Goal: Task Accomplishment & Management: Use online tool/utility

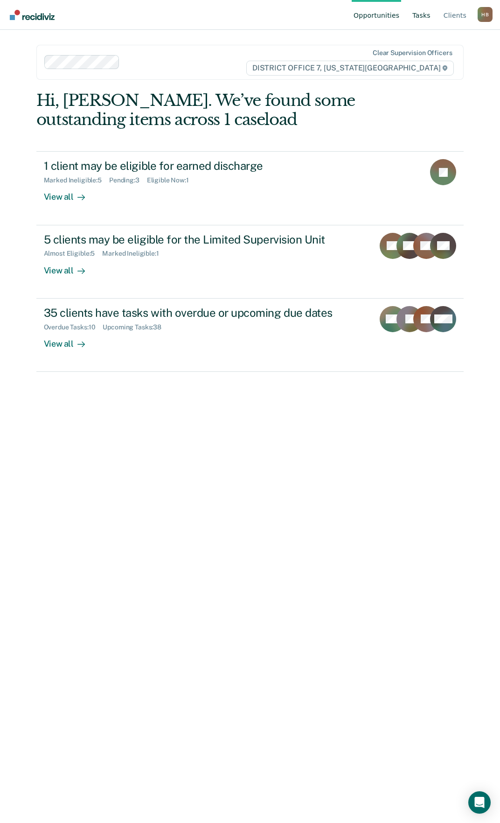
click at [427, 16] on link "Tasks" at bounding box center [422, 15] width 22 height 30
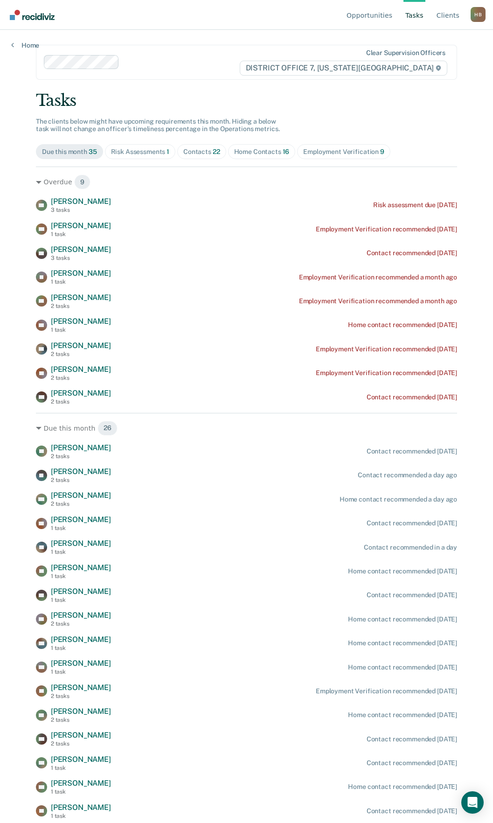
click at [214, 152] on span "22" at bounding box center [216, 151] width 7 height 7
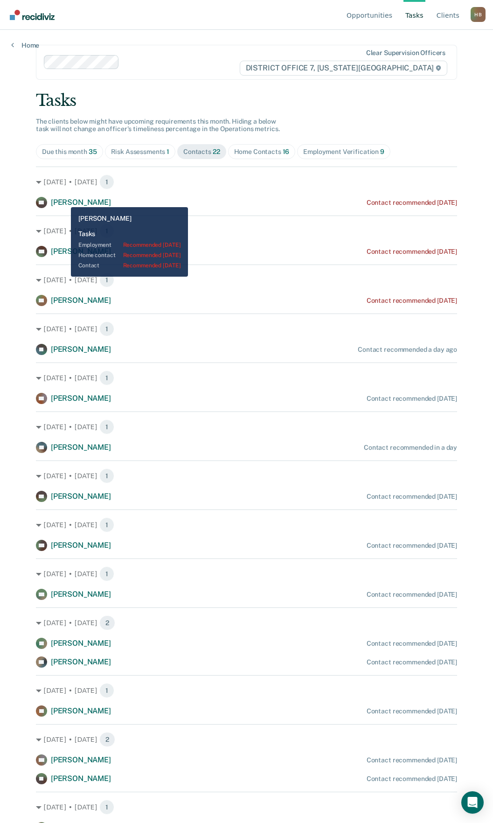
click at [64, 200] on span "[PERSON_NAME]" at bounding box center [81, 202] width 60 height 9
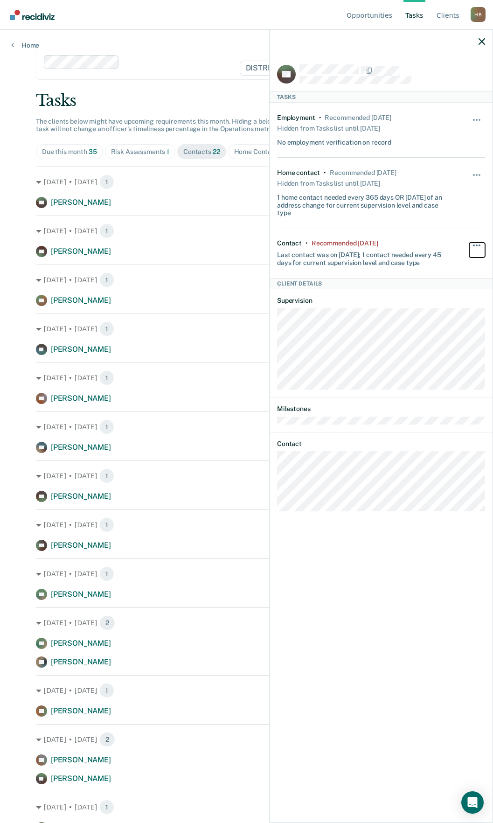
click at [479, 244] on span "button" at bounding box center [480, 245] width 2 height 2
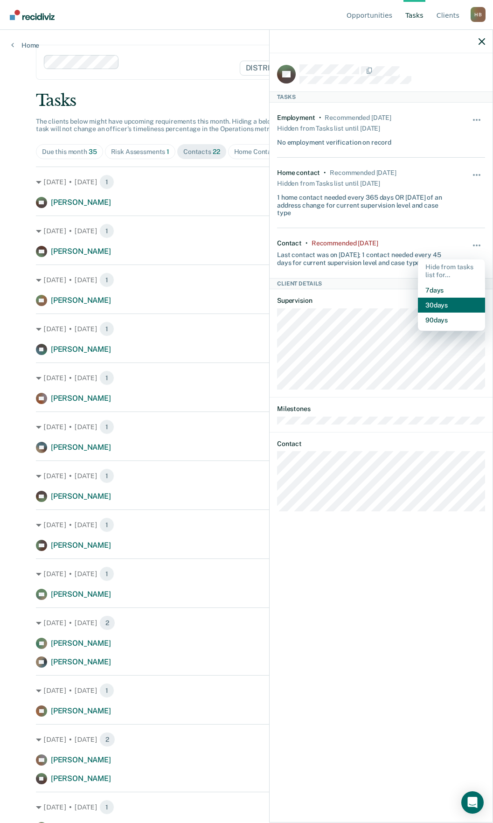
click at [449, 300] on button "30 days" at bounding box center [451, 305] width 67 height 15
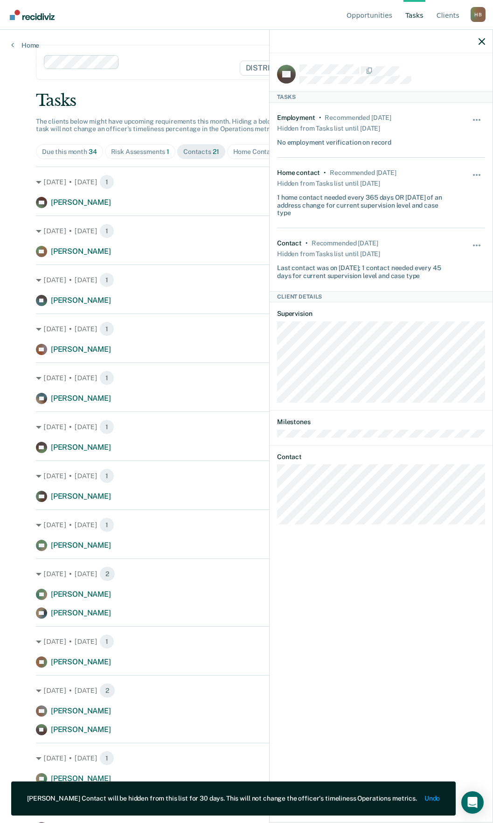
click at [129, 85] on main "Clear supervision officers DISTRICT OFFICE 7, [US_STATE] FALLS Tasks The client…" at bounding box center [247, 415] width 444 height 771
click at [486, 45] on div at bounding box center [381, 41] width 223 height 23
click at [482, 41] on icon "button" at bounding box center [482, 41] width 7 height 7
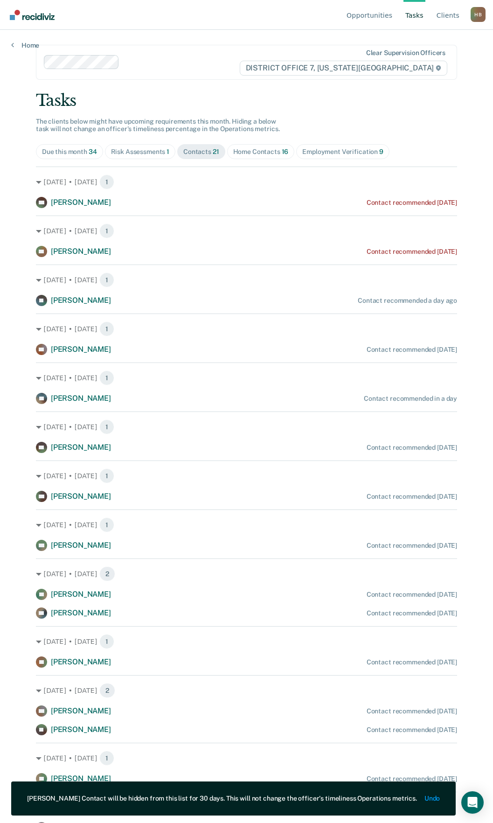
click at [244, 146] on span "Home Contacts 16" at bounding box center [261, 151] width 68 height 15
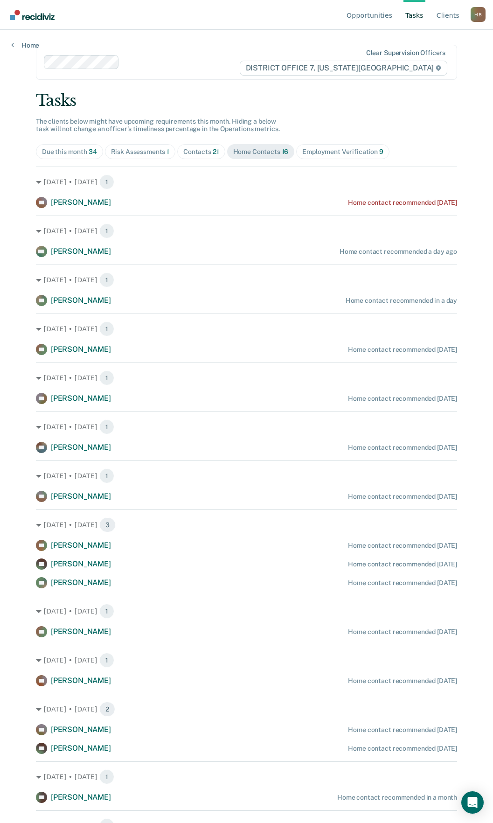
click at [318, 149] on div "Employment Verification 9" at bounding box center [342, 152] width 81 height 8
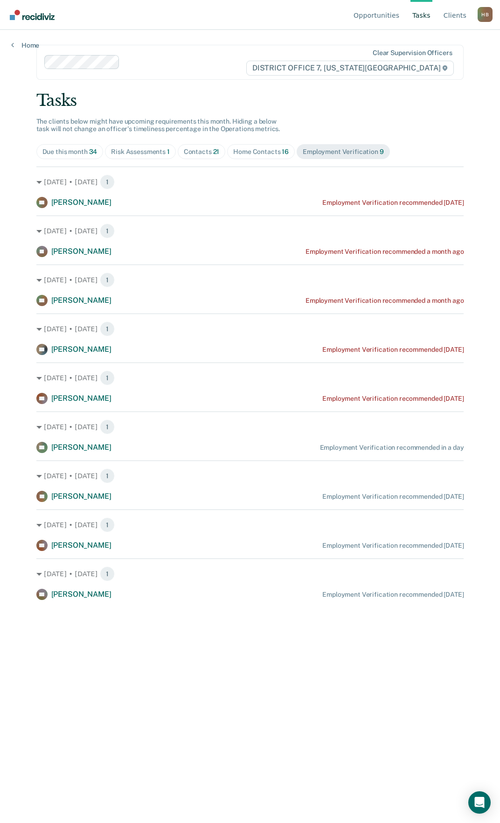
click at [133, 150] on div "Risk Assessments 1" at bounding box center [140, 152] width 59 height 8
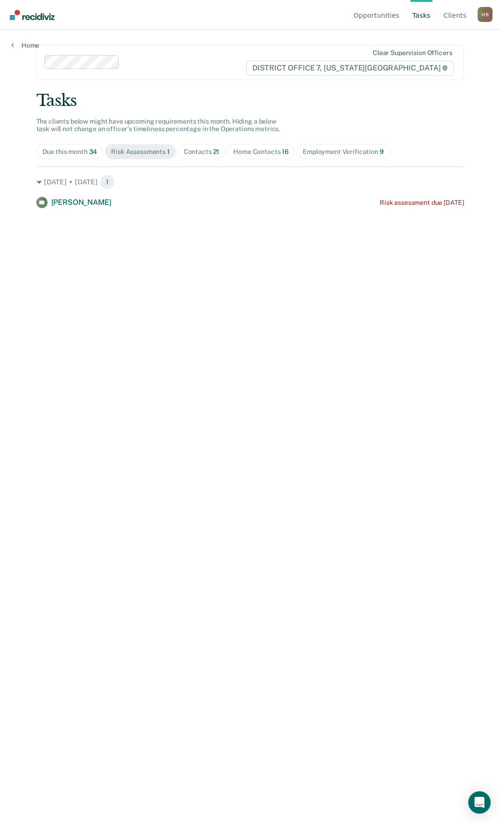
click at [207, 149] on div "Contacts 21" at bounding box center [202, 152] width 36 height 8
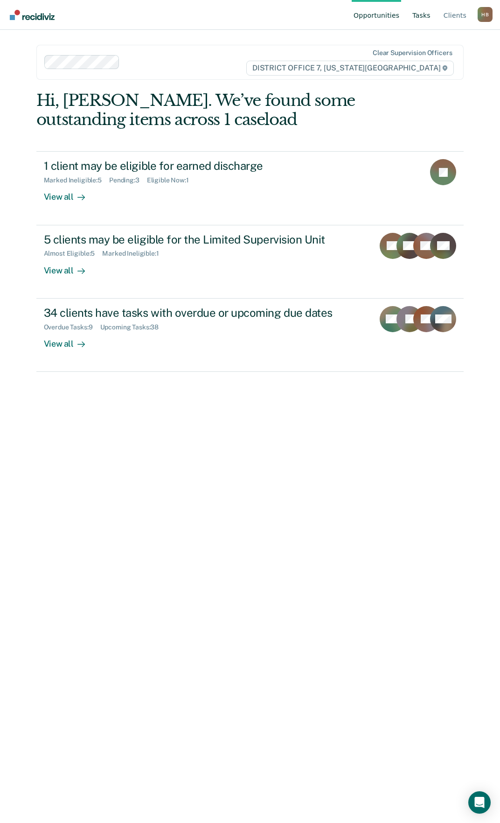
click at [426, 16] on link "Tasks" at bounding box center [422, 15] width 22 height 30
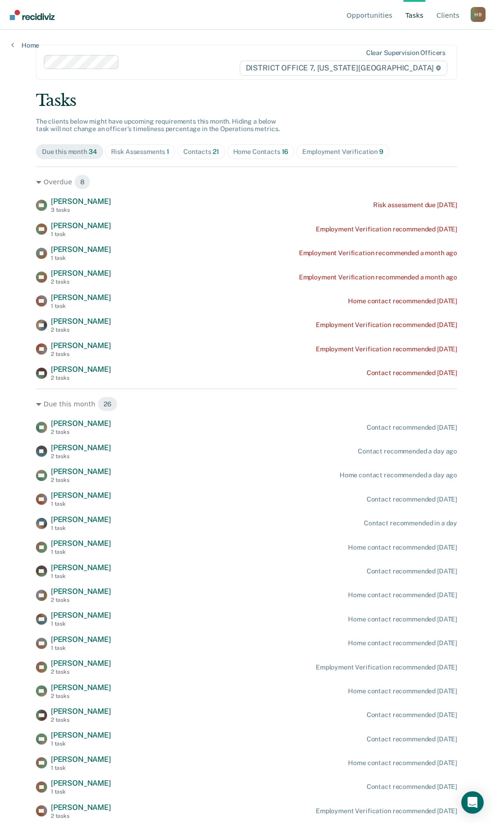
click at [331, 146] on span "Employment Verification 9" at bounding box center [342, 151] width 93 height 15
